Goal: Information Seeking & Learning: Learn about a topic

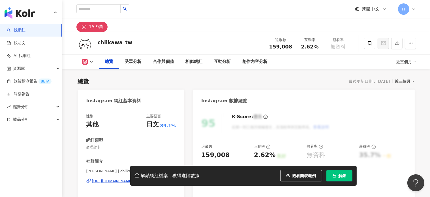
scroll to position [35, 0]
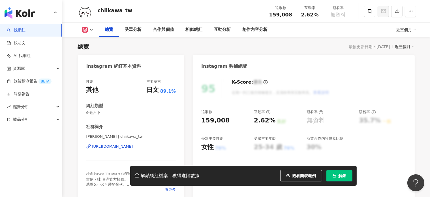
click at [345, 176] on span "解鎖" at bounding box center [342, 175] width 8 height 5
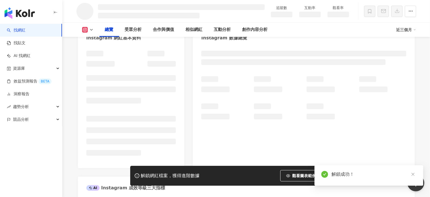
scroll to position [8, 0]
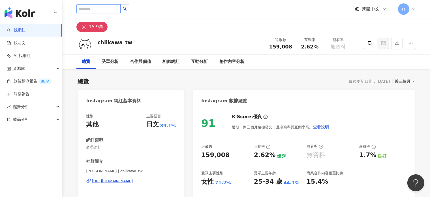
click at [115, 7] on input "search" at bounding box center [98, 8] width 44 height 9
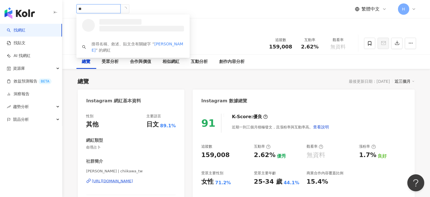
type input "*"
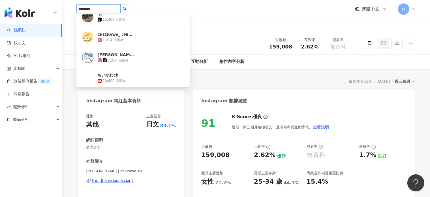
scroll to position [198, 0]
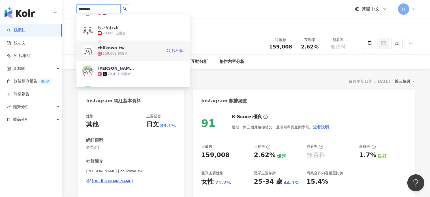
click at [166, 53] on link "找相似" at bounding box center [175, 50] width 18 height 11
type input "********"
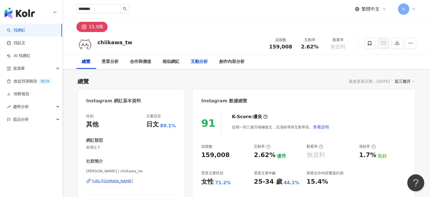
click at [192, 61] on div "互動分析" at bounding box center [199, 61] width 17 height 7
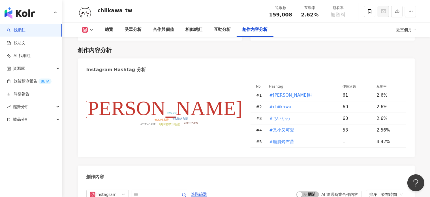
scroll to position [1465, 0]
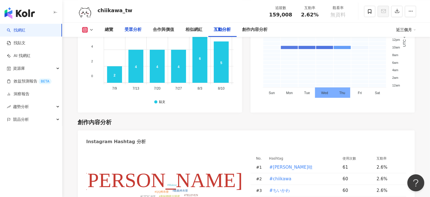
click at [137, 31] on div "受眾分析" at bounding box center [133, 29] width 17 height 7
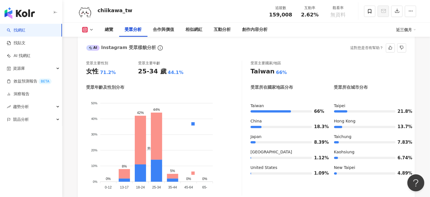
scroll to position [512, 0]
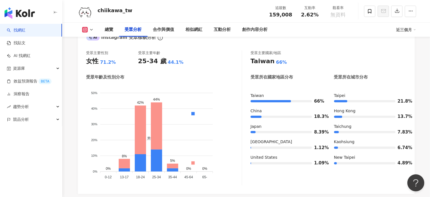
click at [413, 29] on icon at bounding box center [414, 29] width 3 height 3
click at [413, 53] on link "近六個月" at bounding box center [409, 53] width 16 height 6
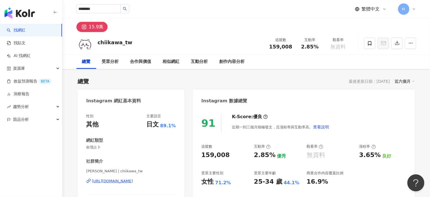
click at [401, 81] on div "近六個月" at bounding box center [405, 81] width 20 height 7
click at [405, 104] on link "近六個月" at bounding box center [407, 104] width 16 height 6
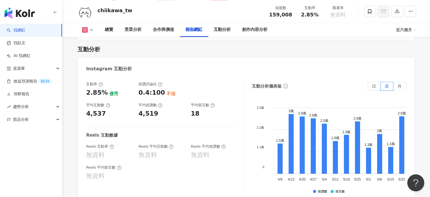
scroll to position [1047, 0]
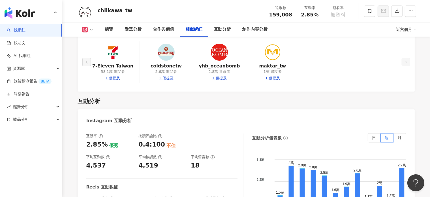
click at [91, 30] on polyline at bounding box center [91, 29] width 2 height 1
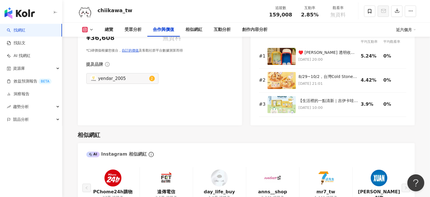
scroll to position [792, 0]
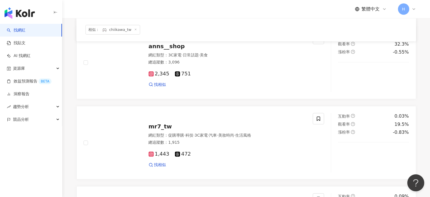
scroll to position [368, 0]
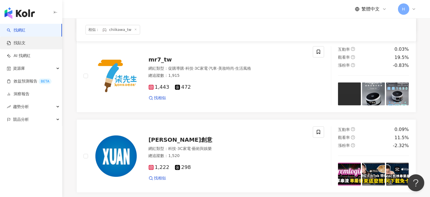
click at [25, 42] on link "找貼文" at bounding box center [16, 43] width 19 height 6
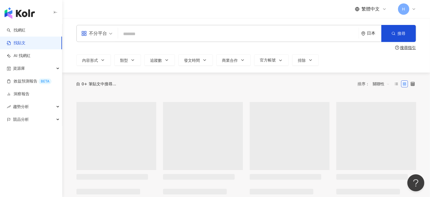
click at [174, 37] on input "search" at bounding box center [238, 34] width 236 height 12
type input "****"
click at [372, 35] on div "日本" at bounding box center [374, 33] width 14 height 5
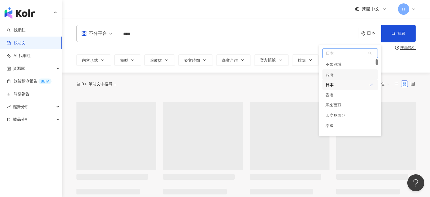
click at [340, 74] on div "台灣" at bounding box center [349, 74] width 55 height 10
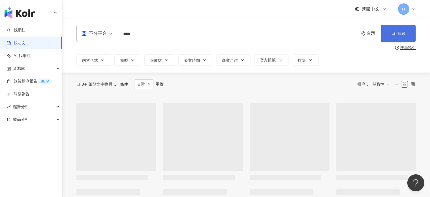
click at [397, 33] on button "搜尋" at bounding box center [398, 33] width 35 height 17
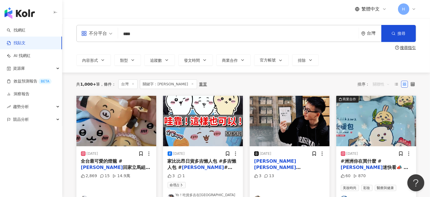
click at [382, 83] on span "關聯性" at bounding box center [381, 84] width 17 height 9
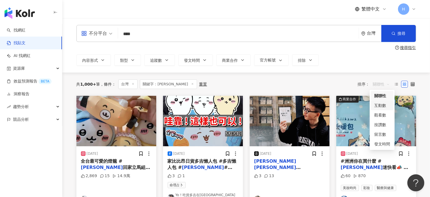
click at [388, 106] on div "互動數" at bounding box center [382, 105] width 16 height 6
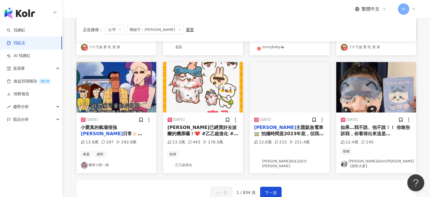
scroll to position [283, 0]
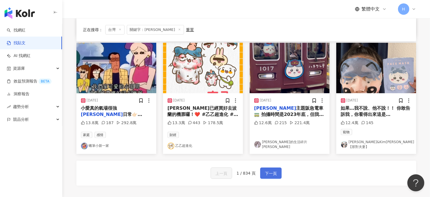
click at [267, 171] on span "下一頁" at bounding box center [271, 173] width 12 height 7
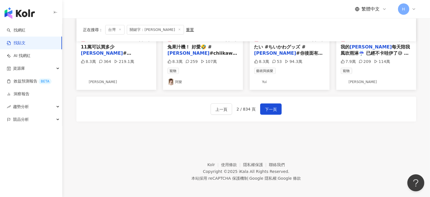
scroll to position [345, 0]
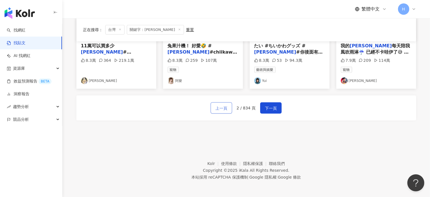
click at [222, 106] on span "上一頁" at bounding box center [221, 108] width 12 height 7
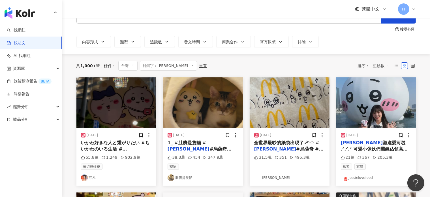
scroll to position [28, 0]
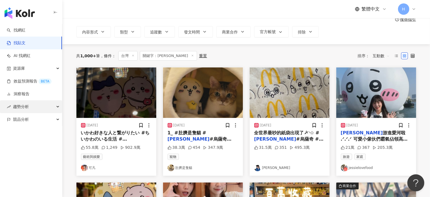
click at [45, 110] on div "趨勢分析" at bounding box center [31, 106] width 62 height 13
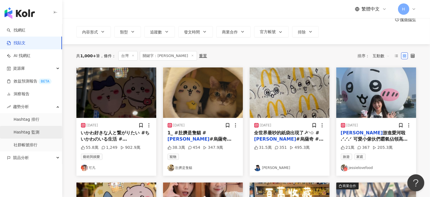
click at [39, 135] on link "Hashtag 監測" at bounding box center [27, 132] width 26 height 6
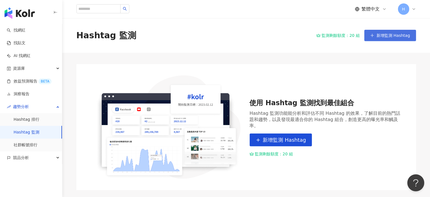
click at [399, 37] on span "新增監測 Hashtag" at bounding box center [393, 35] width 34 height 5
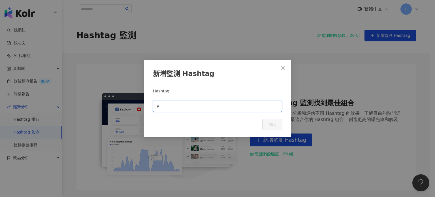
click at [164, 109] on input "text" at bounding box center [220, 106] width 118 height 6
type input "****"
click at [272, 123] on span "送出" at bounding box center [272, 124] width 8 height 5
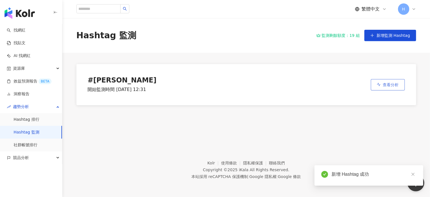
click at [390, 83] on span "查看分析" at bounding box center [391, 84] width 16 height 5
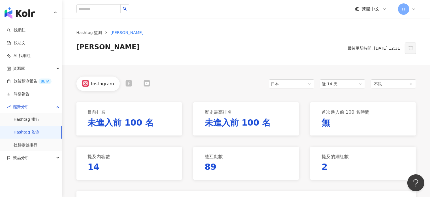
click at [264, 85] on div "Instagram 日本 近 14 天 不限" at bounding box center [246, 83] width 340 height 14
click at [274, 83] on div "日本" at bounding box center [280, 84] width 18 height 8
click at [275, 96] on div "台灣" at bounding box center [282, 95] width 18 height 6
click at [345, 85] on span "近 14 天" at bounding box center [342, 84] width 41 height 8
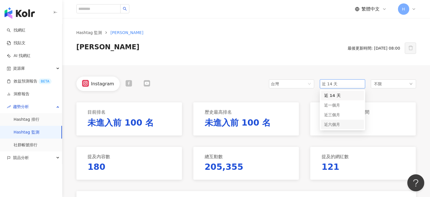
click at [336, 124] on span "近六個月" at bounding box center [332, 124] width 16 height 5
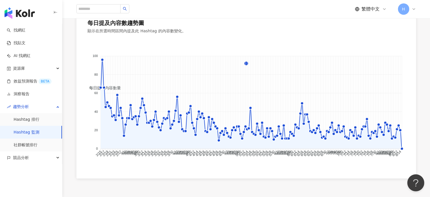
scroll to position [358, 0]
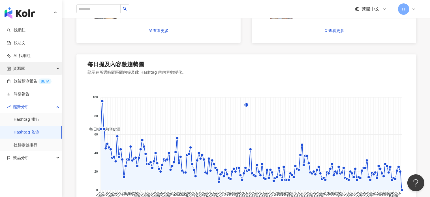
click at [50, 66] on div "資源庫" at bounding box center [31, 68] width 62 height 13
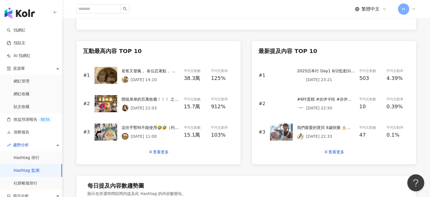
scroll to position [273, 0]
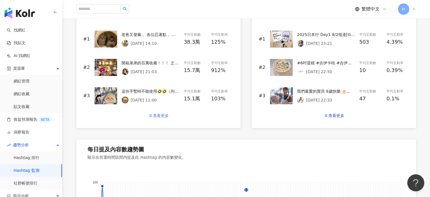
click at [157, 117] on div "查看更多" at bounding box center [161, 115] width 16 height 5
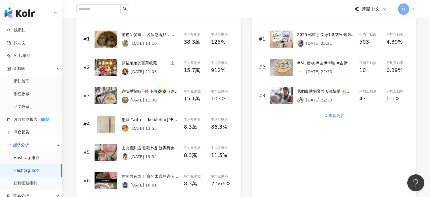
click at [331, 119] on button "查看更多" at bounding box center [333, 115] width 33 height 11
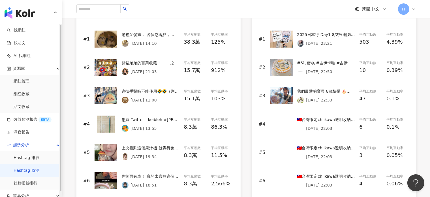
scroll to position [103, 0]
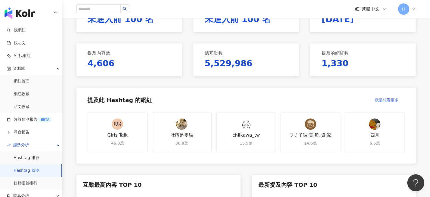
click at [389, 102] on span "我還想看更多" at bounding box center [387, 100] width 24 height 5
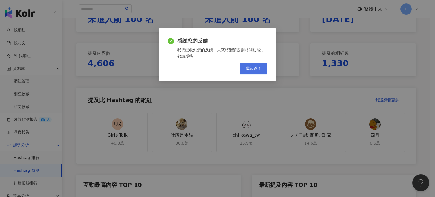
click at [261, 67] on span "我知道了" at bounding box center [253, 68] width 16 height 5
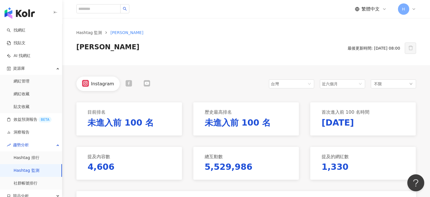
scroll to position [0, 0]
click at [352, 85] on span "近六個月" at bounding box center [342, 84] width 41 height 8
click at [376, 82] on span "不限" at bounding box center [378, 84] width 8 height 6
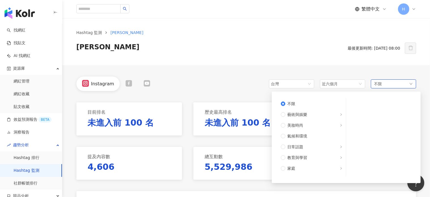
click at [376, 82] on span "不限" at bounding box center [378, 84] width 8 height 6
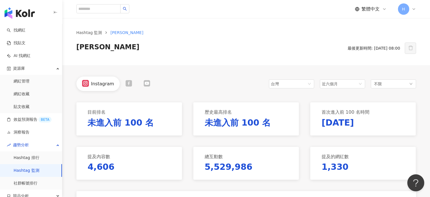
click at [123, 83] on div at bounding box center [129, 84] width 18 height 8
click at [146, 85] on icon at bounding box center [145, 83] width 7 height 7
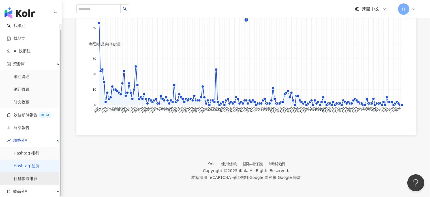
scroll to position [5, 0]
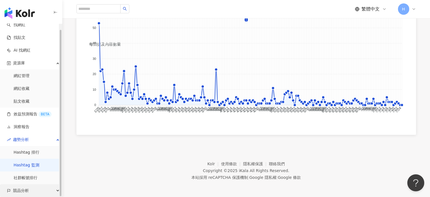
click at [32, 190] on div "競品分析" at bounding box center [31, 190] width 62 height 13
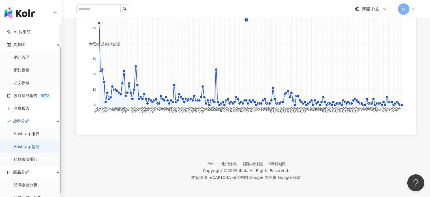
scroll to position [31, 0]
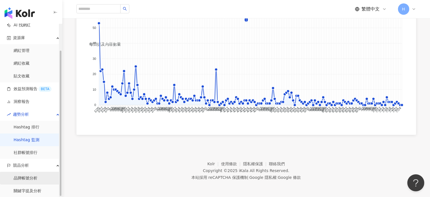
click at [37, 177] on link "品牌帳號分析" at bounding box center [26, 178] width 24 height 6
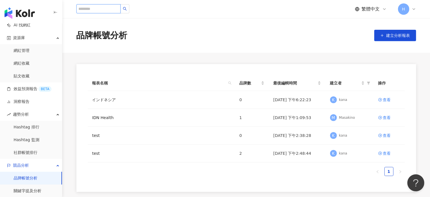
click at [118, 9] on input "search" at bounding box center [98, 8] width 44 height 9
click at [102, 8] on input "search" at bounding box center [98, 8] width 44 height 9
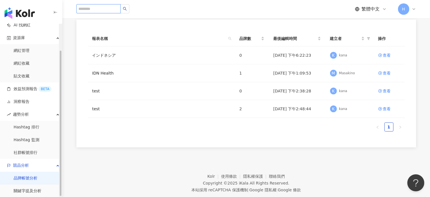
scroll to position [57, 0]
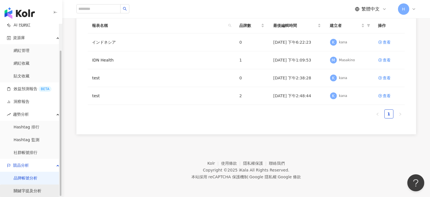
click at [33, 190] on link "關鍵字提及分析" at bounding box center [28, 191] width 28 height 6
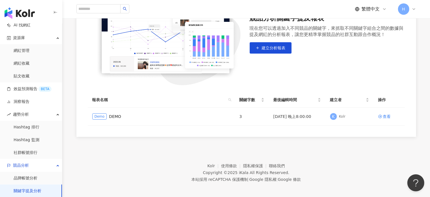
scroll to position [108, 0]
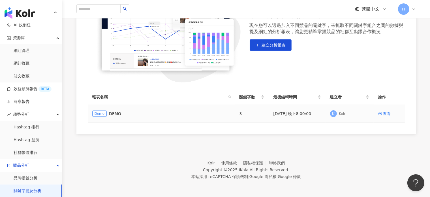
click at [121, 115] on div "Demo DEMO" at bounding box center [161, 113] width 138 height 6
click at [383, 113] on div "查看" at bounding box center [387, 113] width 8 height 6
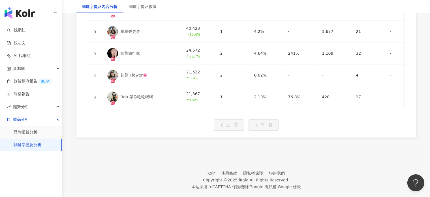
scroll to position [1273, 0]
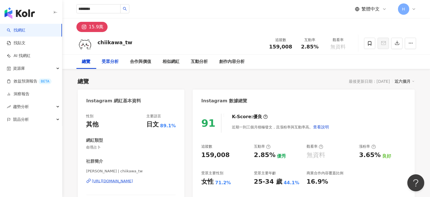
click at [114, 62] on div "受眾分析" at bounding box center [110, 61] width 17 height 7
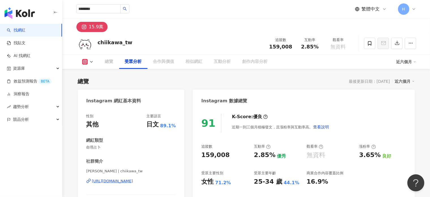
scroll to position [483, 0]
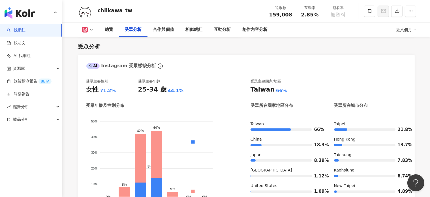
click at [124, 12] on div "chiikawa_tw" at bounding box center [115, 10] width 35 height 7
click at [25, 30] on link "找網紅" at bounding box center [16, 30] width 19 height 6
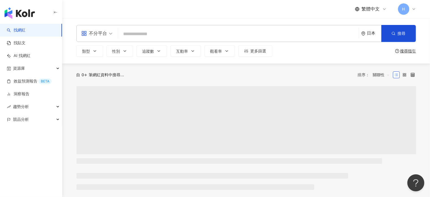
click at [156, 34] on input "search" at bounding box center [238, 34] width 236 height 11
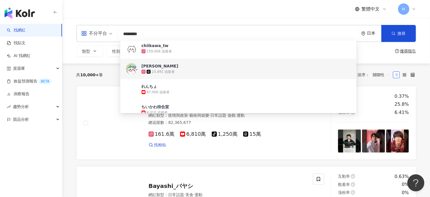
scroll to position [283, 0]
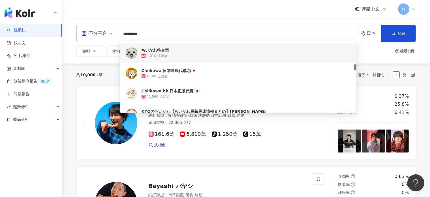
type input "********"
click at [369, 34] on div "日本" at bounding box center [374, 33] width 14 height 5
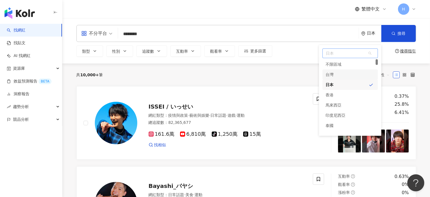
click at [339, 77] on div "台灣" at bounding box center [349, 74] width 55 height 10
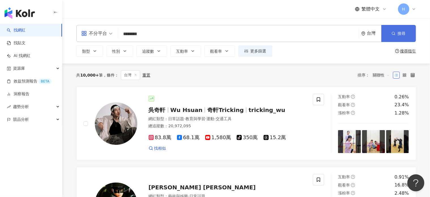
click at [408, 29] on button "搜尋" at bounding box center [398, 33] width 35 height 17
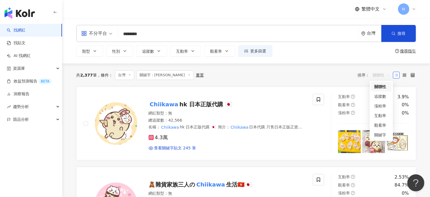
click at [381, 76] on span "關聯性" at bounding box center [381, 74] width 17 height 9
click at [385, 95] on div "追蹤數" at bounding box center [381, 96] width 14 height 6
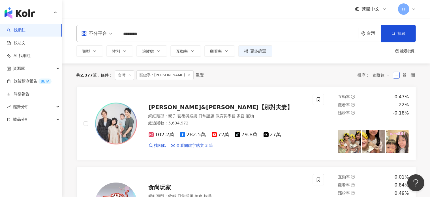
click at [377, 74] on span "追蹤數" at bounding box center [381, 74] width 17 height 9
click at [381, 117] on div "互動率" at bounding box center [381, 115] width 14 height 6
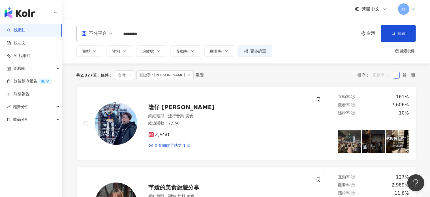
click at [379, 74] on span "互動率" at bounding box center [381, 74] width 17 height 9
click at [380, 87] on div "關聯性" at bounding box center [381, 86] width 14 height 6
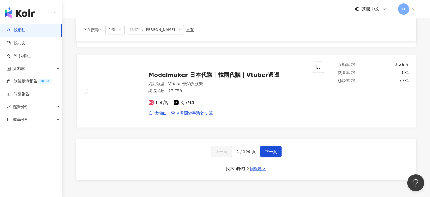
scroll to position [855, 0]
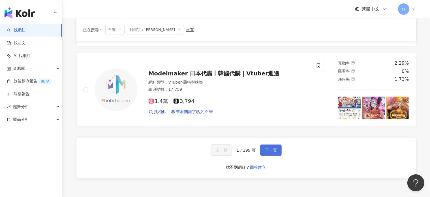
click at [272, 149] on span "下一頁" at bounding box center [271, 150] width 12 height 5
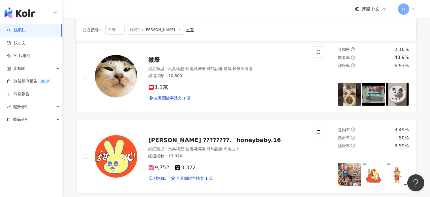
scroll to position [9, 0]
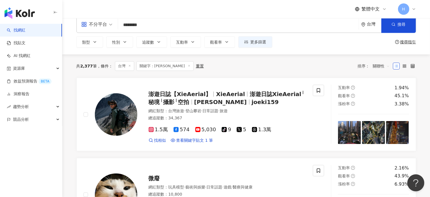
click at [129, 67] on span at bounding box center [129, 66] width 3 height 3
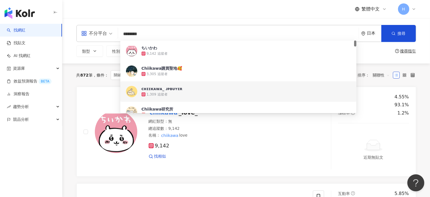
scroll to position [28, 0]
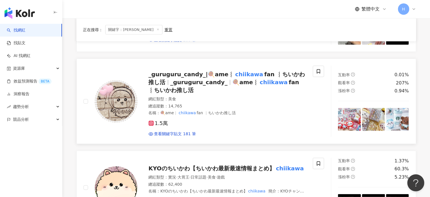
scroll to position [560, 0]
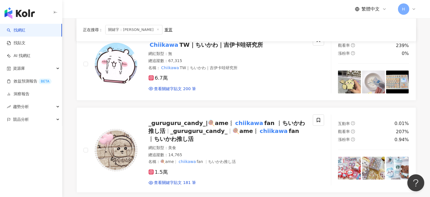
click at [156, 29] on icon at bounding box center [157, 29] width 3 height 3
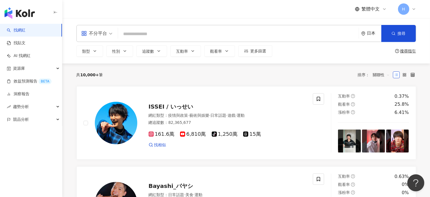
click at [163, 37] on input "search" at bounding box center [238, 34] width 236 height 11
click at [162, 37] on input "*" at bounding box center [238, 34] width 236 height 11
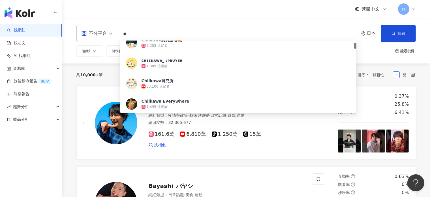
type input "*"
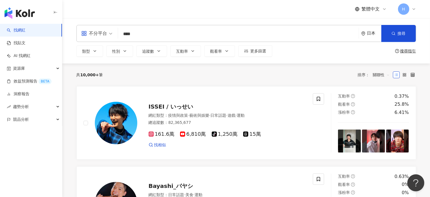
type input "****"
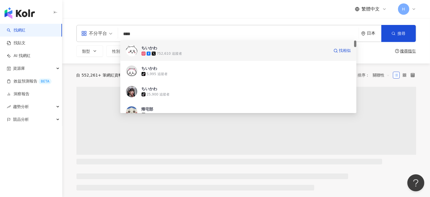
click at [190, 51] on div "752,610 追蹤者" at bounding box center [235, 54] width 188 height 6
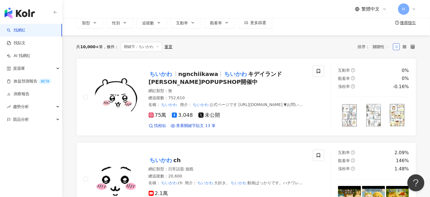
scroll to position [170, 0]
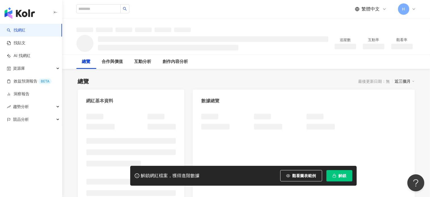
click at [333, 176] on icon "button" at bounding box center [334, 175] width 4 height 4
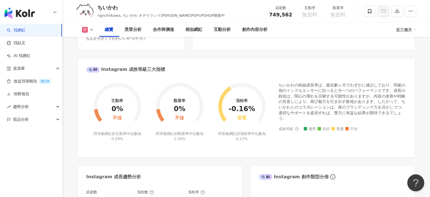
scroll to position [28, 0]
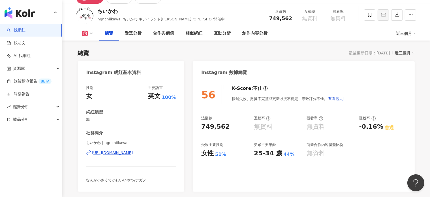
click at [87, 33] on icon at bounding box center [85, 34] width 6 height 6
click at [94, 69] on button "未公開" at bounding box center [97, 70] width 34 height 8
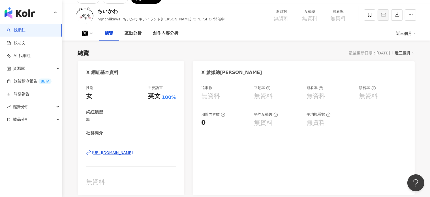
click at [87, 34] on icon at bounding box center [85, 34] width 6 height 6
click at [95, 43] on button "Instagram" at bounding box center [97, 44] width 34 height 8
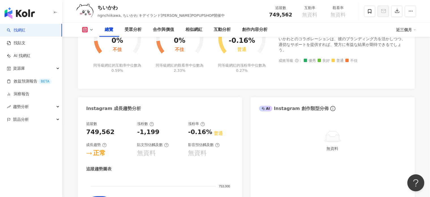
scroll to position [340, 0]
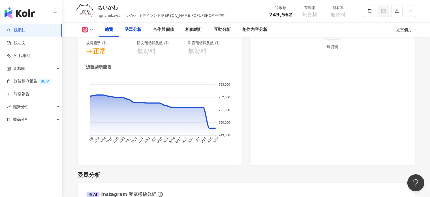
click at [134, 30] on div "受眾分析" at bounding box center [133, 29] width 17 height 7
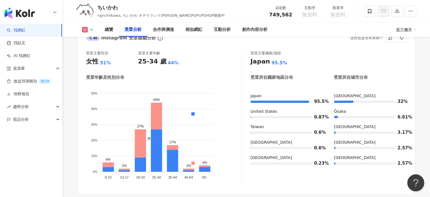
scroll to position [496, 0]
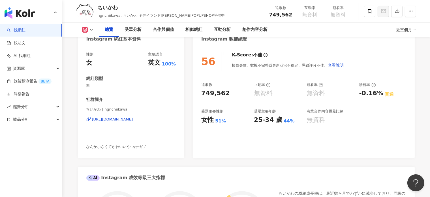
scroll to position [63, 0]
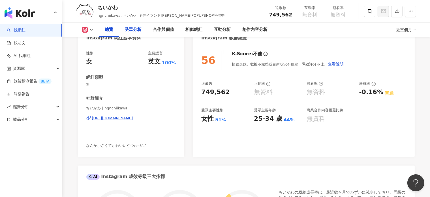
click at [139, 29] on div "受眾分析" at bounding box center [133, 29] width 17 height 7
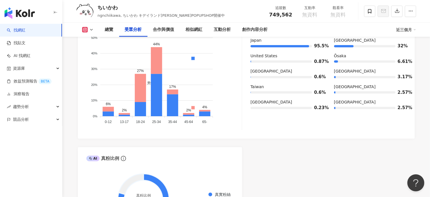
scroll to position [553, 0]
